Goal: Find specific page/section: Find specific page/section

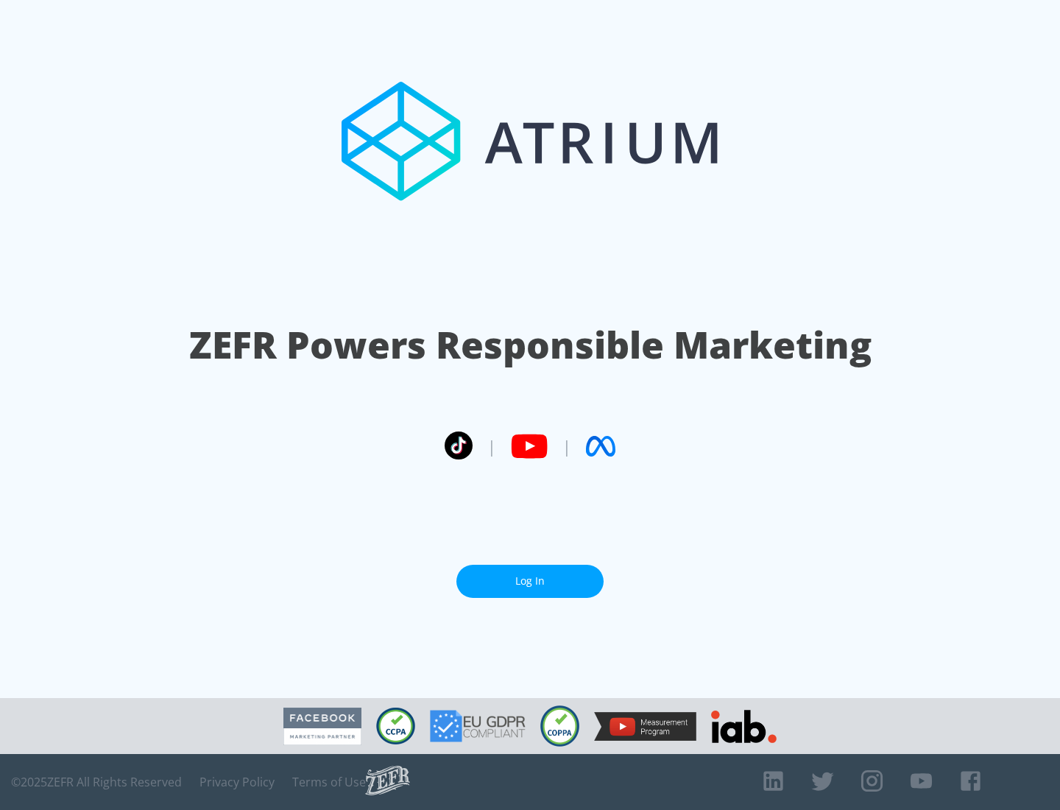
click at [530, 575] on link "Log In" at bounding box center [530, 581] width 147 height 33
